Goal: Task Accomplishment & Management: Manage account settings

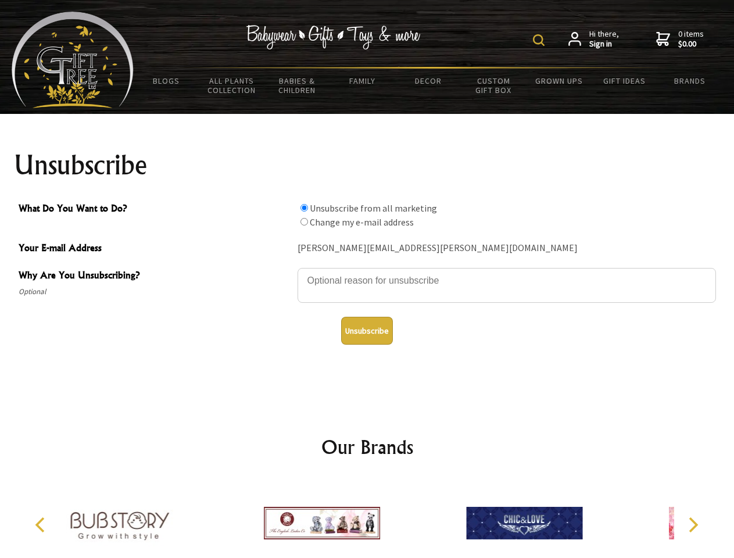
click at [541, 40] on img at bounding box center [539, 40] width 12 height 12
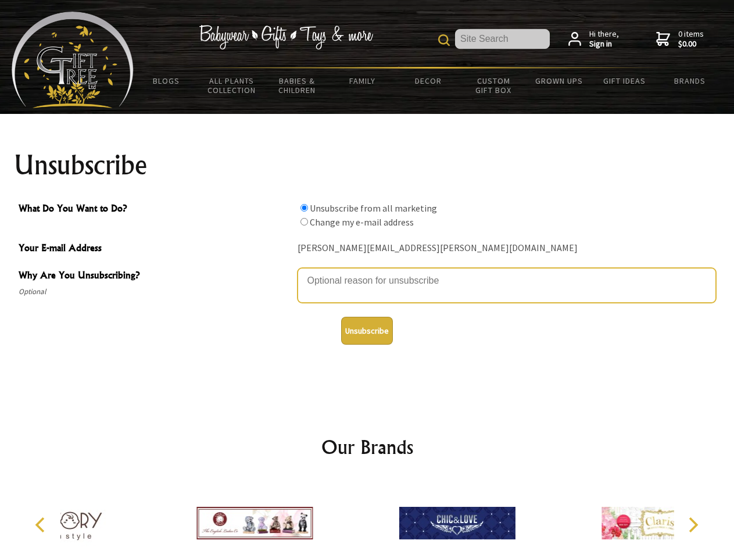
click at [368, 272] on textarea "Why Are You Unsubscribing?" at bounding box center [507, 285] width 419 height 35
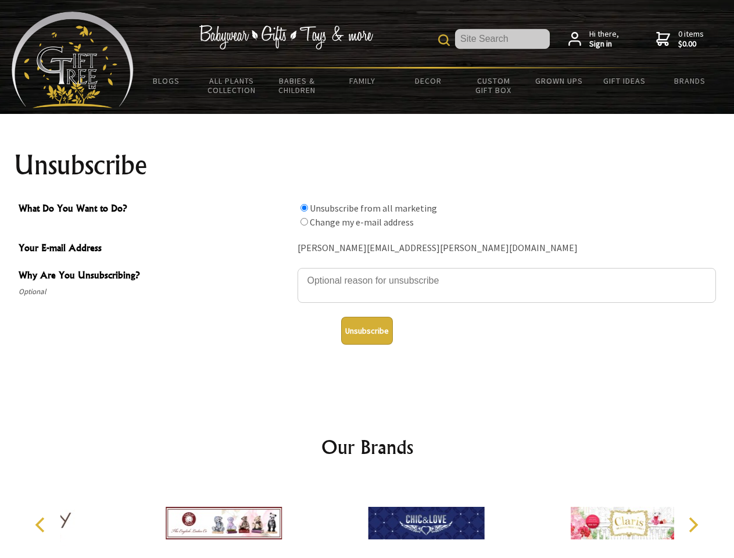
click at [304, 208] on input "What Do You Want to Do?" at bounding box center [305, 208] width 8 height 8
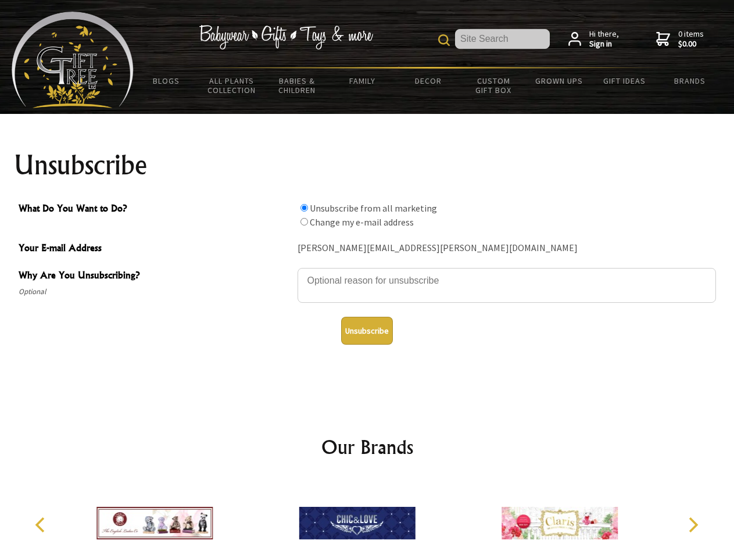
click at [304, 222] on input "What Do You Want to Do?" at bounding box center [305, 222] width 8 height 8
radio input "true"
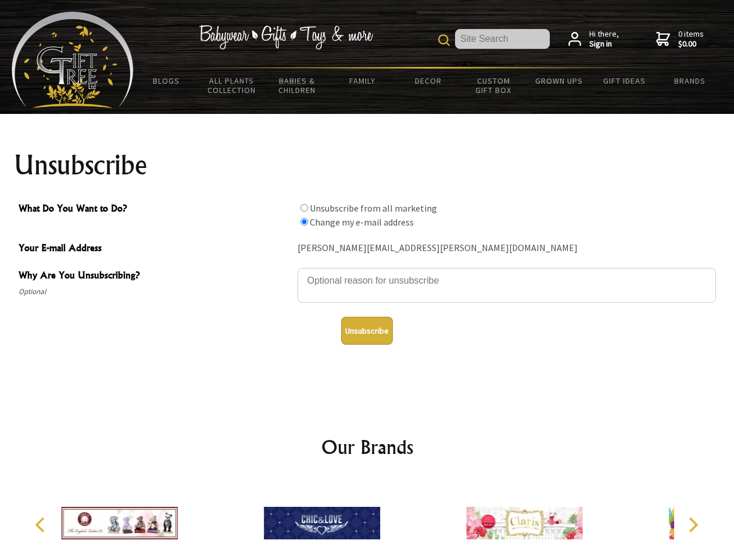
click at [367, 331] on button "Unsubscribe" at bounding box center [367, 331] width 52 height 28
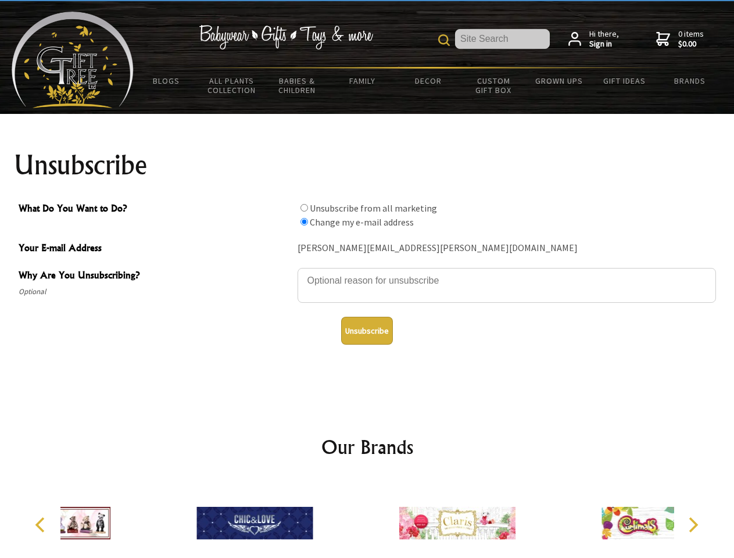
click at [368, 519] on div at bounding box center [457, 525] width 202 height 91
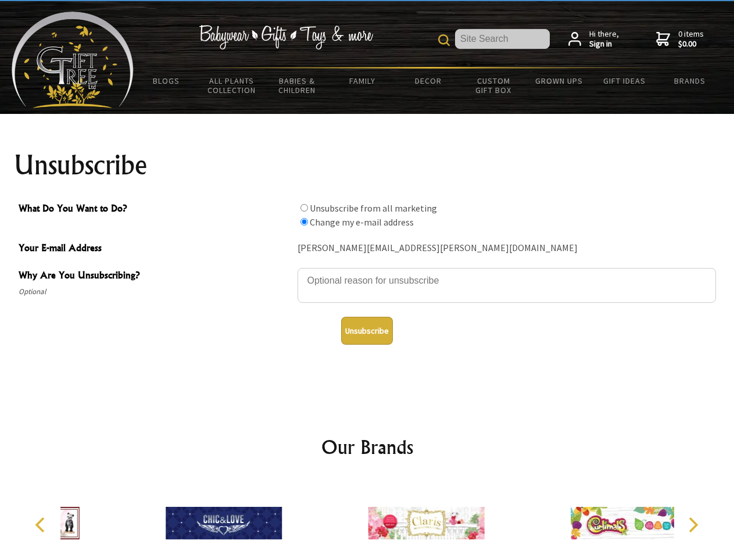
click at [42, 525] on icon "Previous" at bounding box center [41, 525] width 15 height 15
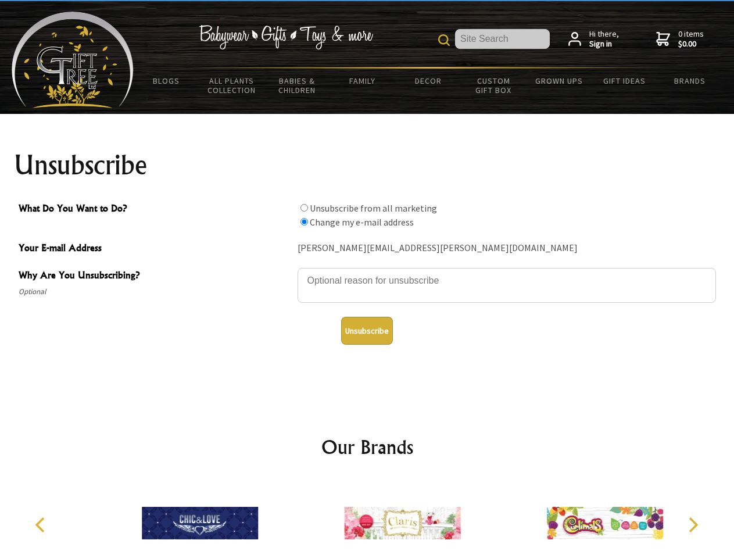
click at [693, 525] on icon "Next" at bounding box center [692, 525] width 15 height 15
